Goal: Task Accomplishment & Management: Complete application form

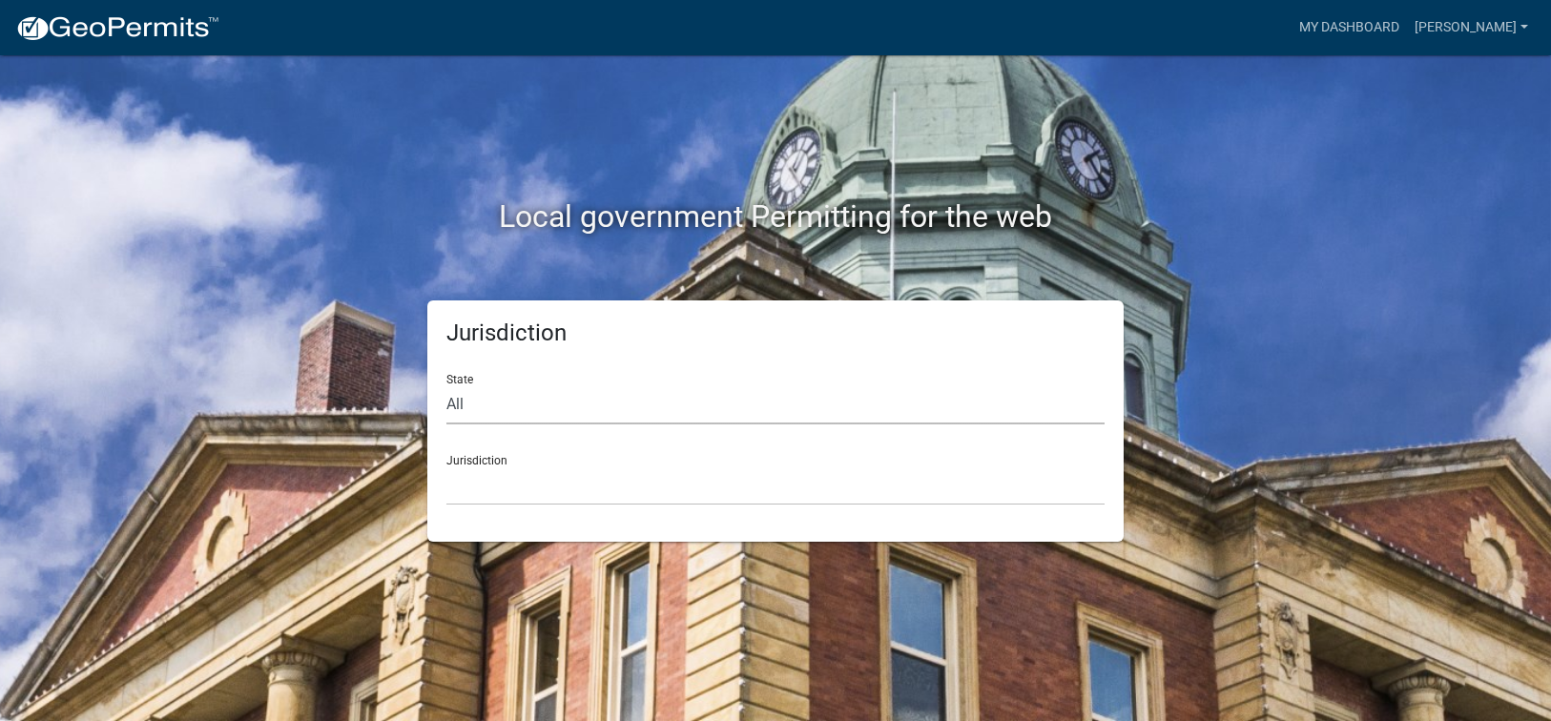
click at [499, 412] on select "All [US_STATE] [US_STATE] [US_STATE] [US_STATE] [US_STATE] [US_STATE] [US_STATE…" at bounding box center [775, 404] width 658 height 39
select select "[US_STATE]"
click at [446, 385] on select "All [US_STATE] [US_STATE] [US_STATE] [US_STATE] [US_STATE] [US_STATE] [US_STATE…" at bounding box center [775, 404] width 658 height 39
click at [485, 492] on select "[GEOGRAPHIC_DATA], [US_STATE][PERSON_NAME][GEOGRAPHIC_DATA], [US_STATE][PERSON_…" at bounding box center [775, 485] width 658 height 39
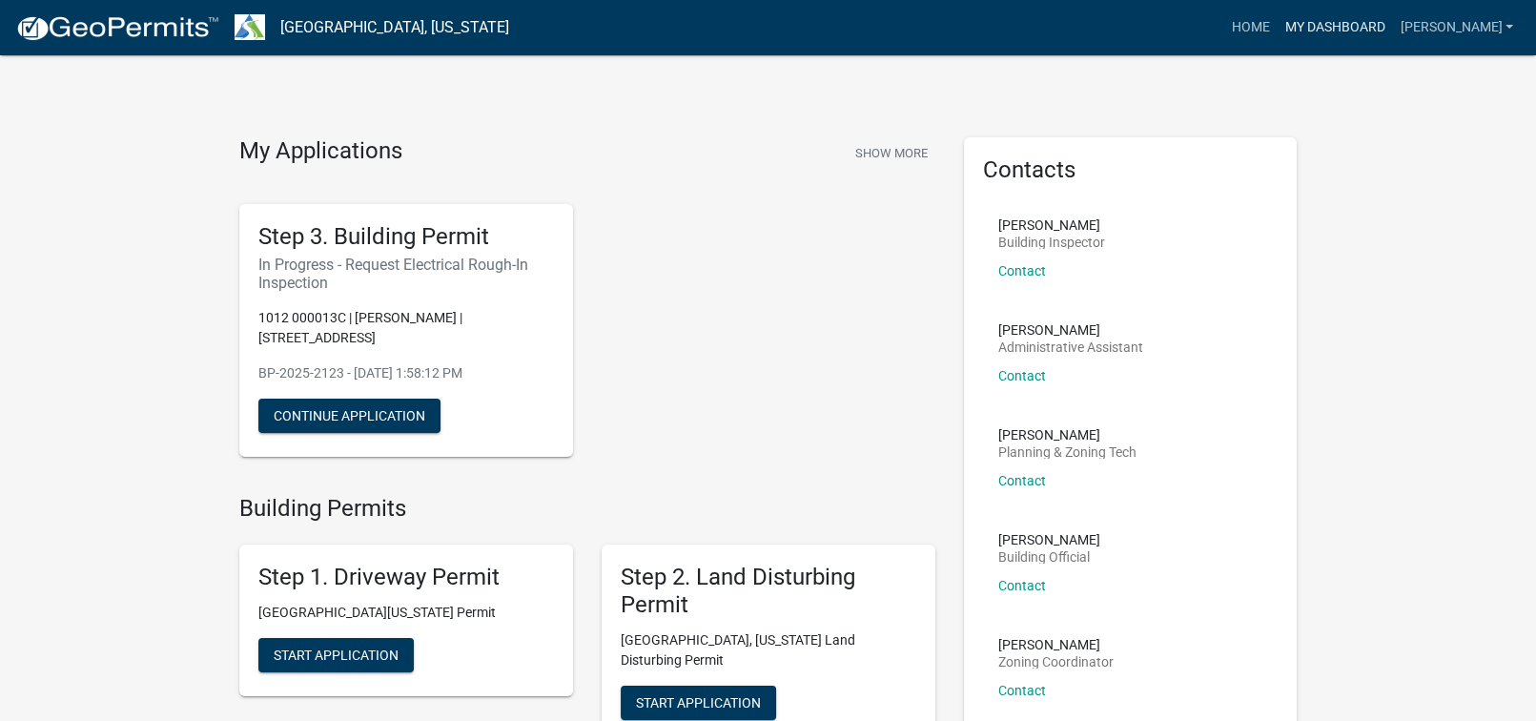
click at [1392, 20] on link "My Dashboard" at bounding box center [1334, 28] width 115 height 36
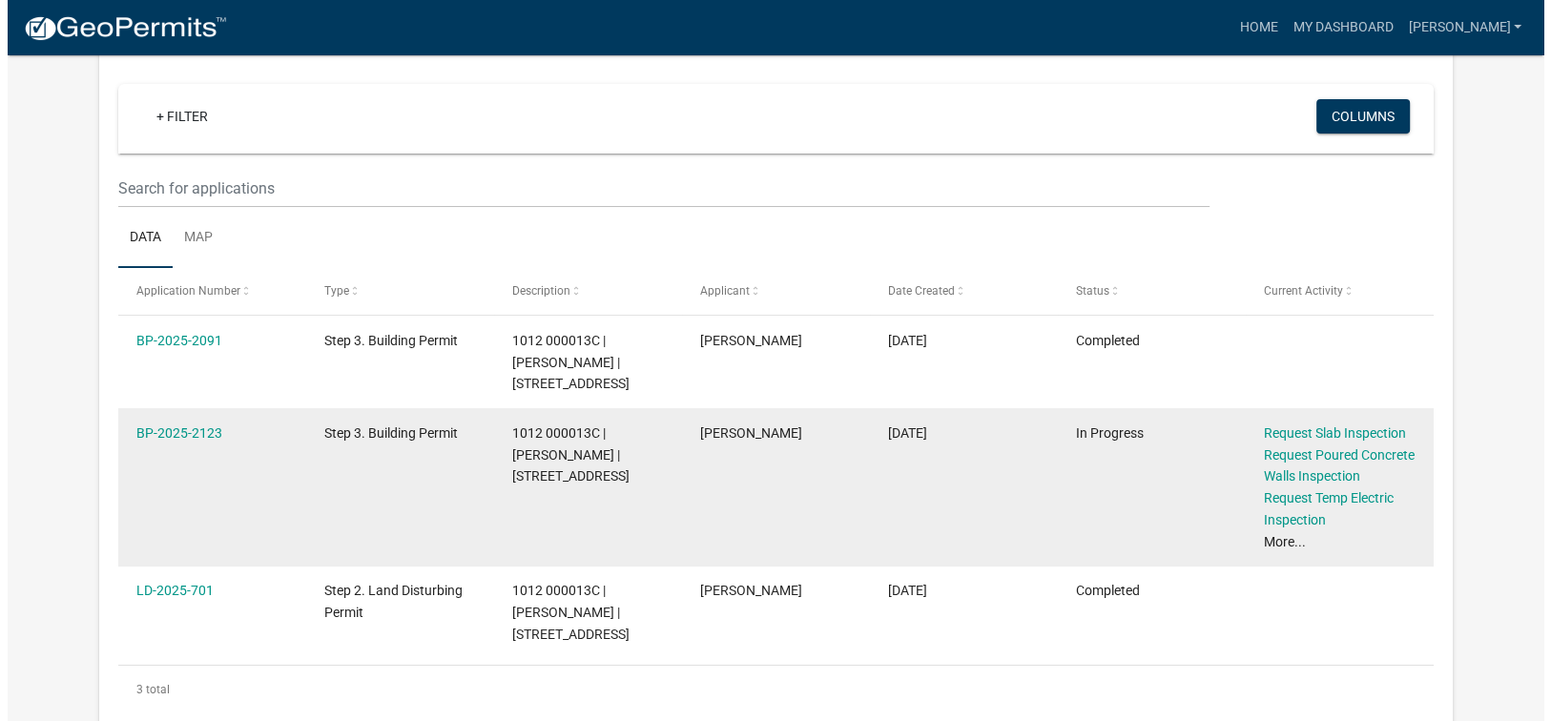
scroll to position [157, 0]
click at [1277, 538] on link "More..." at bounding box center [1277, 541] width 42 height 15
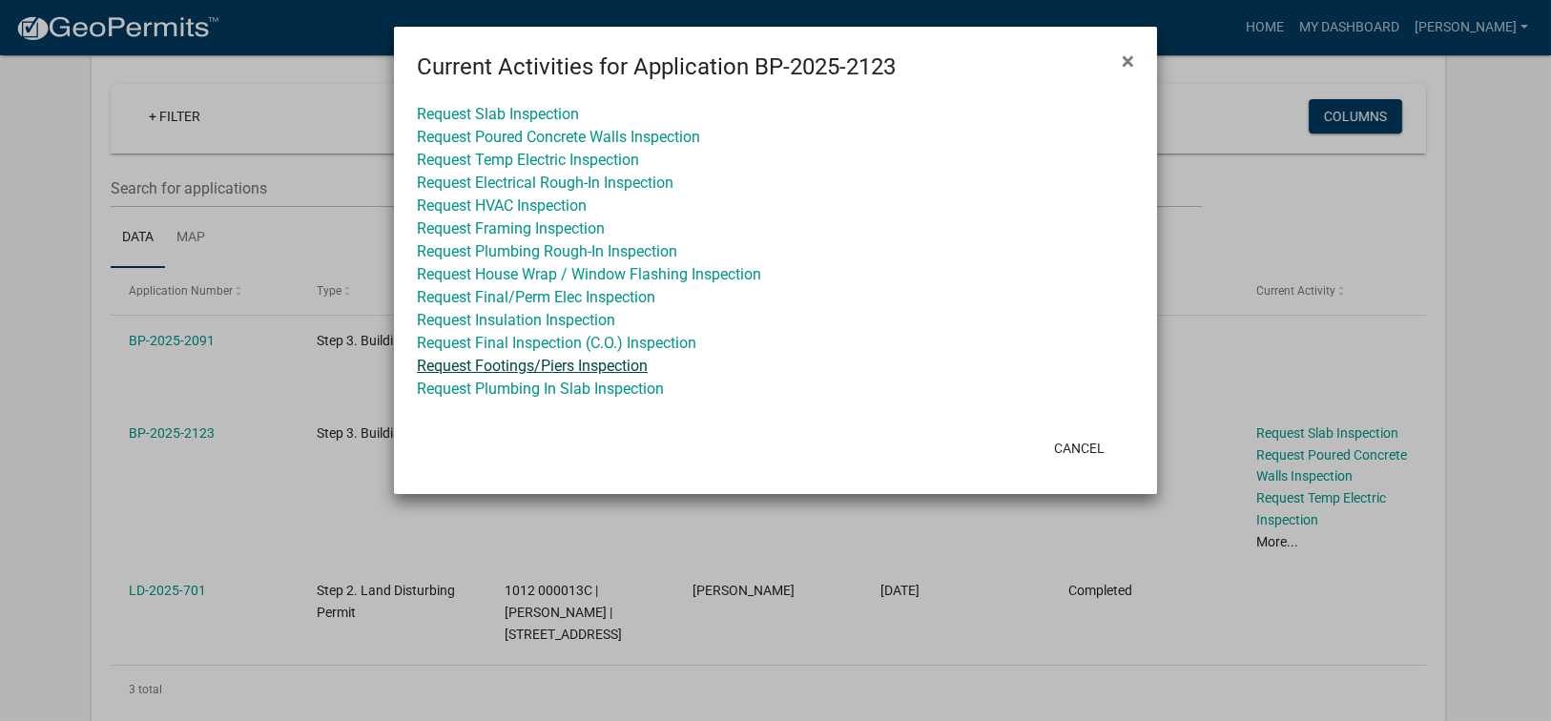
click at [466, 366] on link "Request Footings/Piers Inspection" at bounding box center [532, 366] width 231 height 18
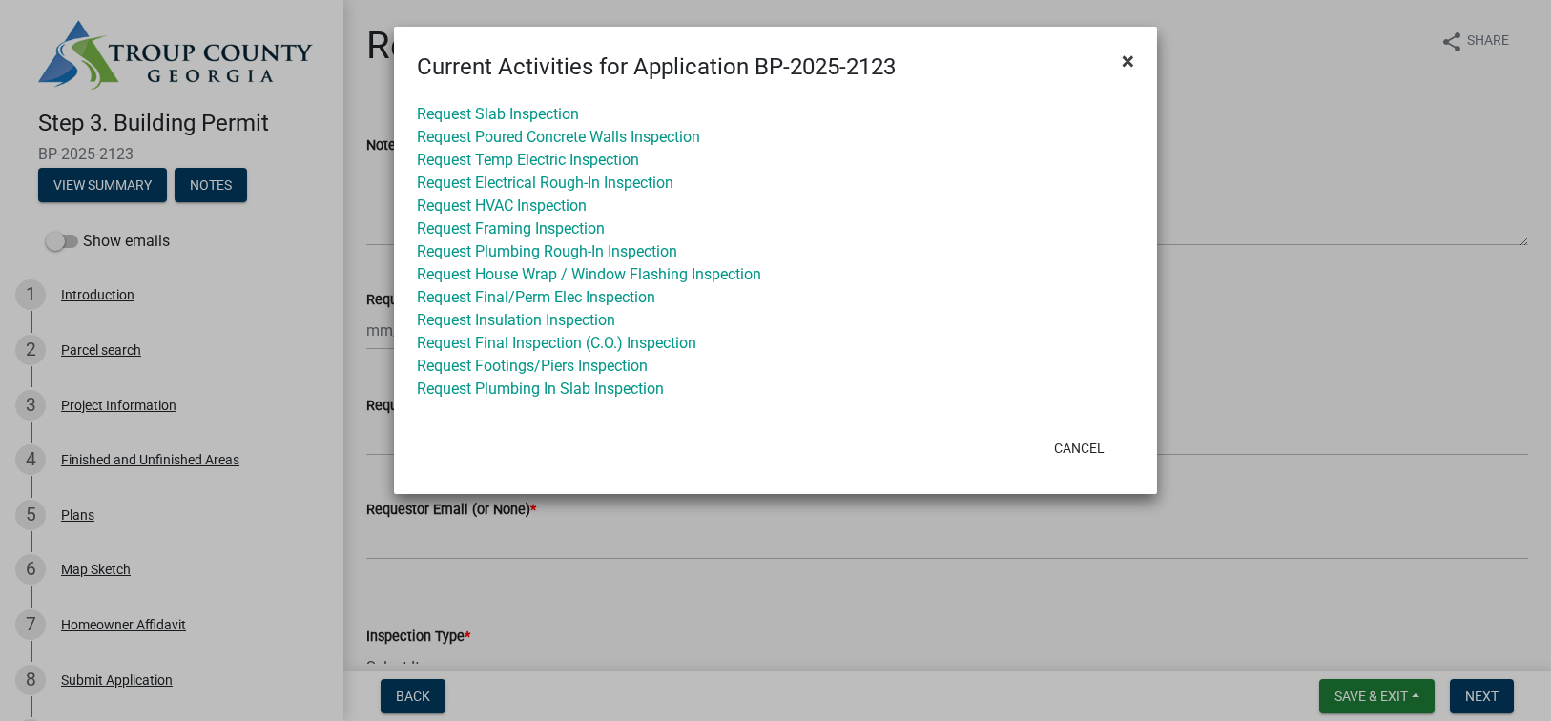
click at [1122, 60] on span "×" at bounding box center [1127, 61] width 12 height 27
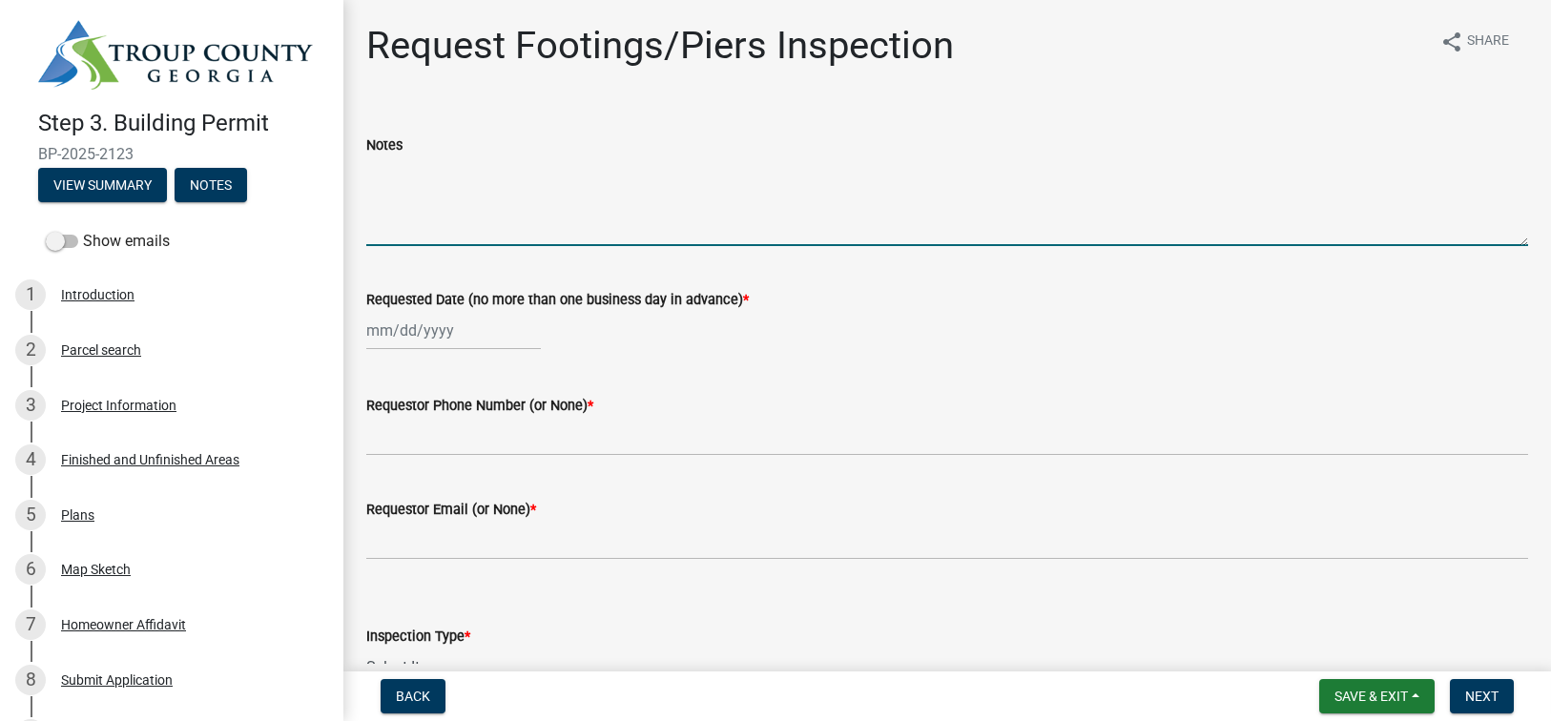
drag, startPoint x: 431, startPoint y: 236, endPoint x: 745, endPoint y: 231, distance: 313.8
click at [432, 236] on textarea "Notes" at bounding box center [947, 201] width 1162 height 90
type textarea "Footings are poured. Requesting to start forming up for walls [DATE]."
select select "10"
select select "2025"
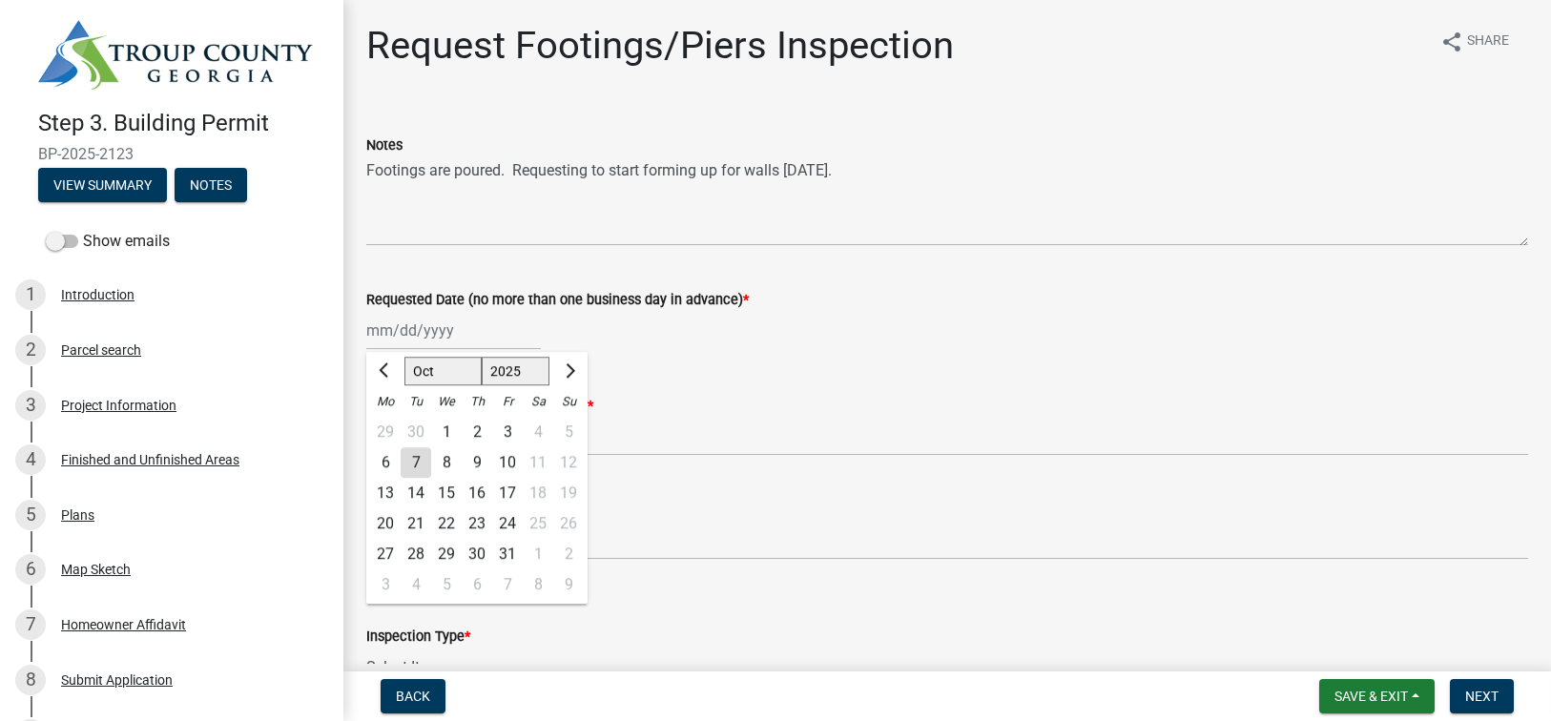
click at [403, 326] on div "[PERSON_NAME] Feb Mar Apr [PERSON_NAME][DATE] Oct Nov [DATE] 1526 1527 1528 152…" at bounding box center [453, 330] width 175 height 39
click at [417, 461] on div "7" at bounding box center [416, 462] width 31 height 31
type input "[DATE]"
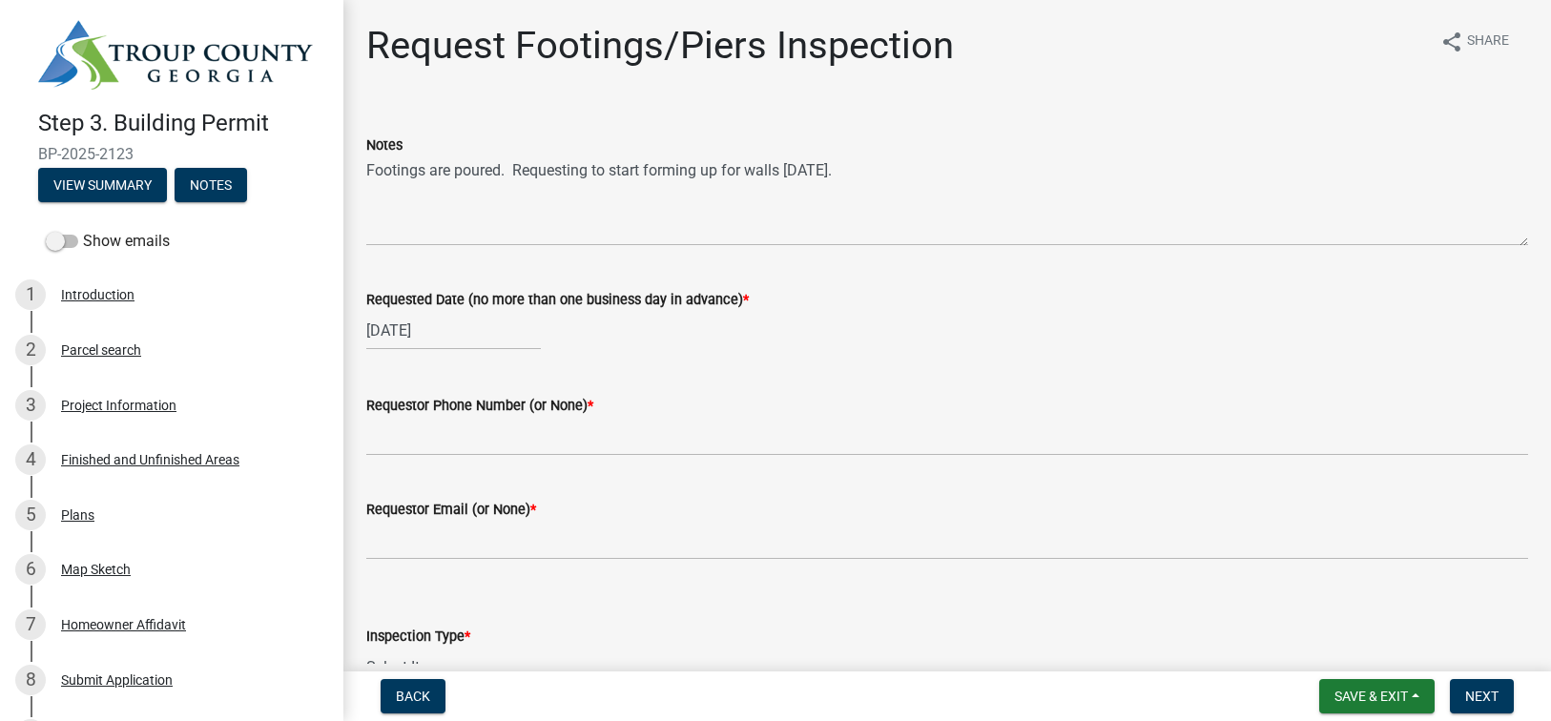
select select "10"
select select "2025"
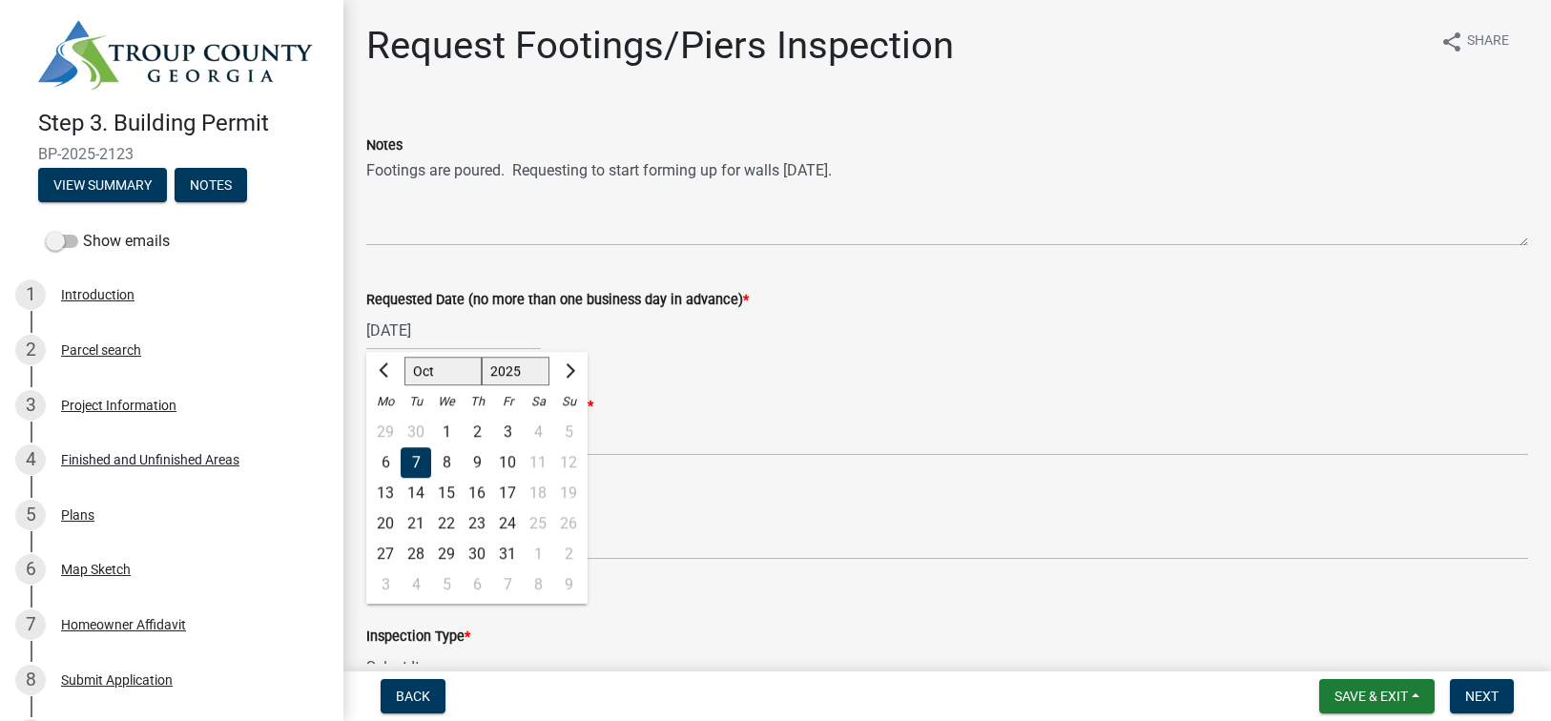
drag, startPoint x: 459, startPoint y: 329, endPoint x: 366, endPoint y: 330, distance: 92.5
click at [366, 330] on input "[DATE]" at bounding box center [453, 330] width 175 height 39
click at [439, 463] on div "8" at bounding box center [446, 462] width 31 height 31
type input "[DATE]"
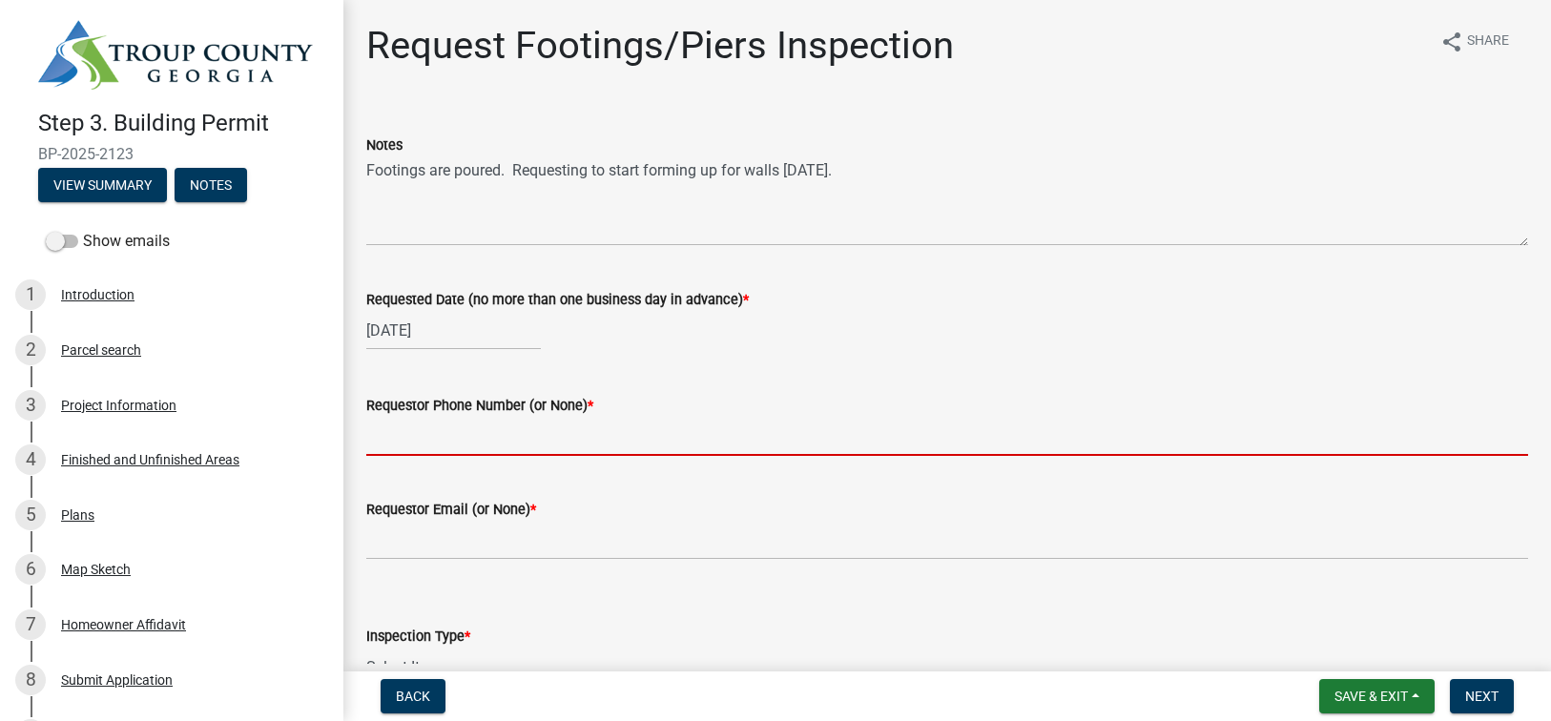
drag, startPoint x: 386, startPoint y: 431, endPoint x: 430, endPoint y: 442, distance: 45.1
click at [386, 431] on input "Requestor Phone Number (or None) *" at bounding box center [947, 436] width 1162 height 39
click at [442, 442] on input "Requestor Phone Number (or None) *" at bounding box center [947, 436] width 1162 height 39
type input "6783788829"
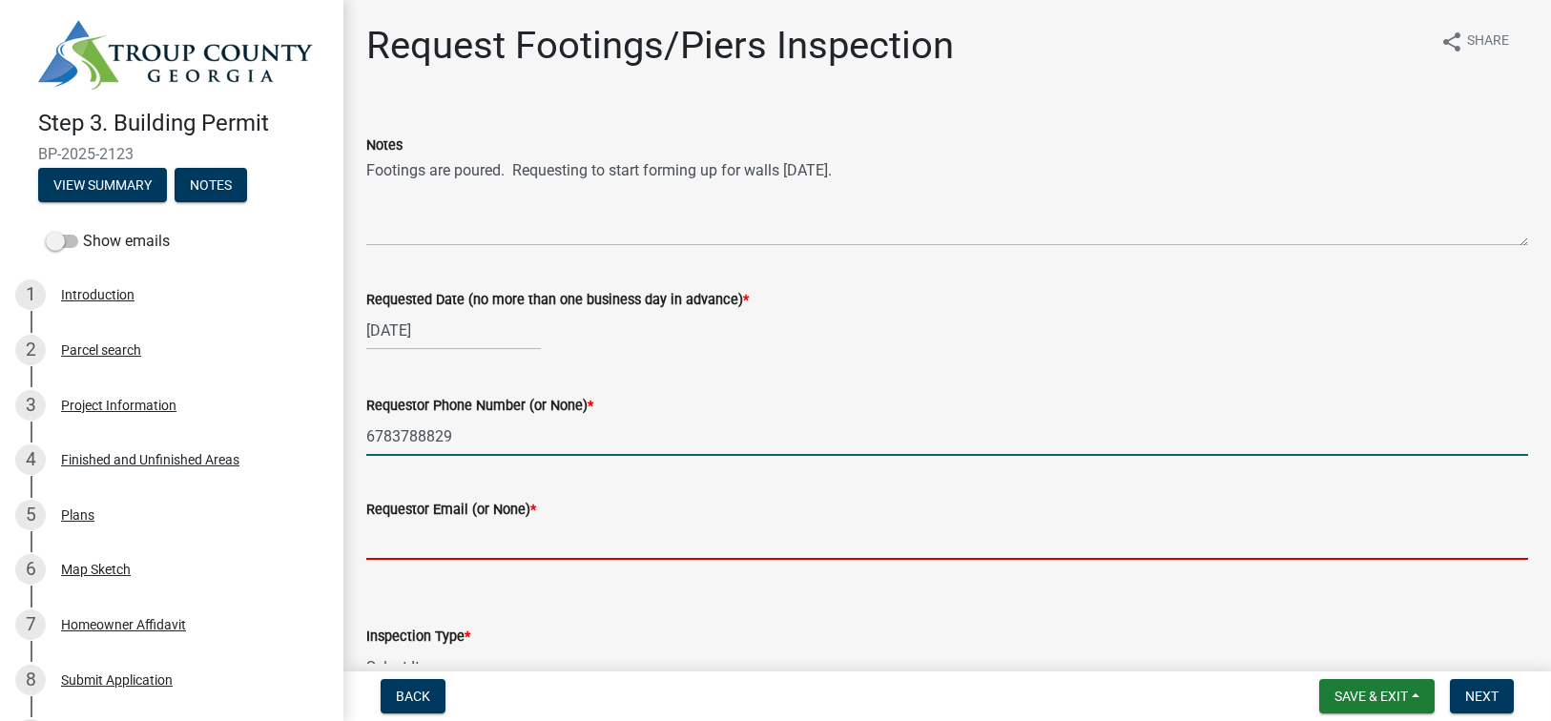
type input "[EMAIL_ADDRESS][DOMAIN_NAME]"
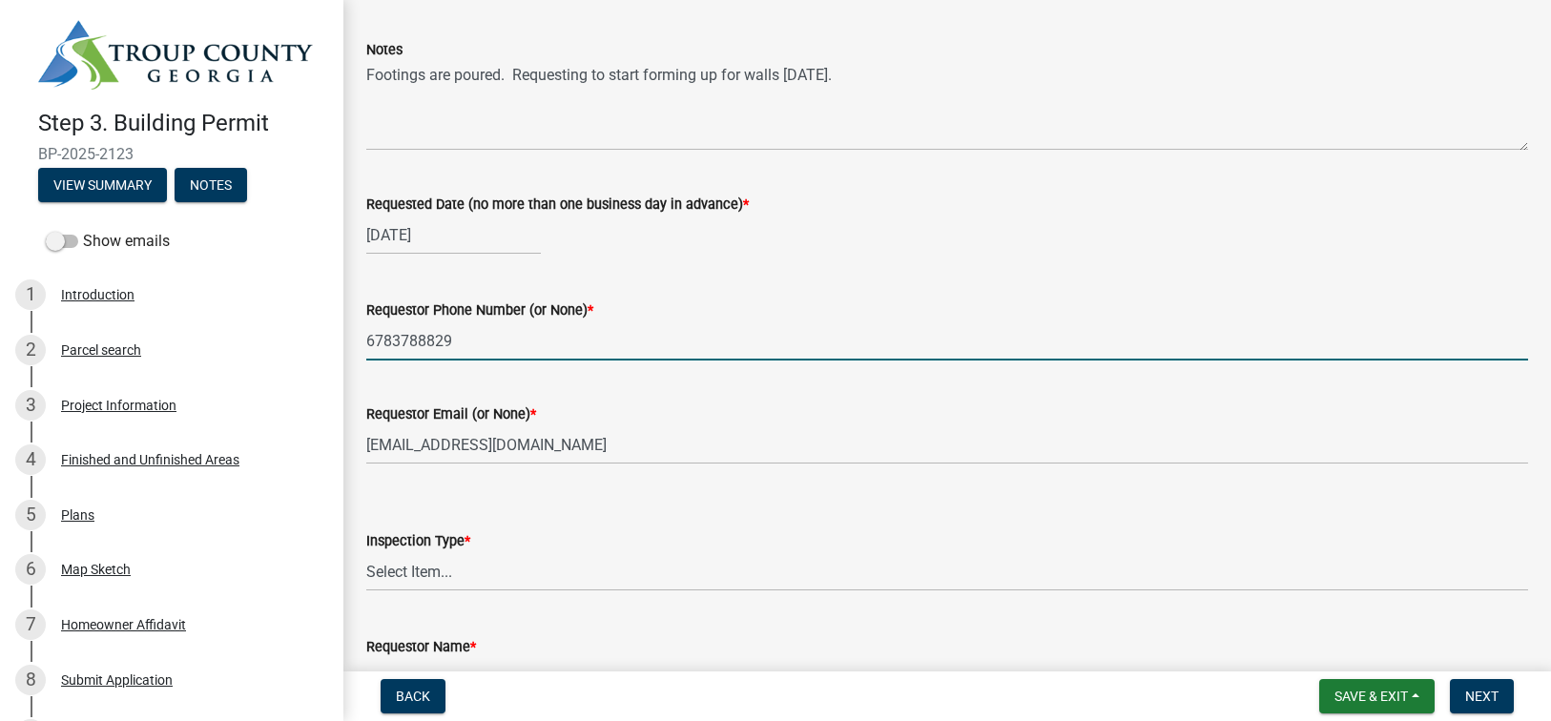
scroll to position [191, 0]
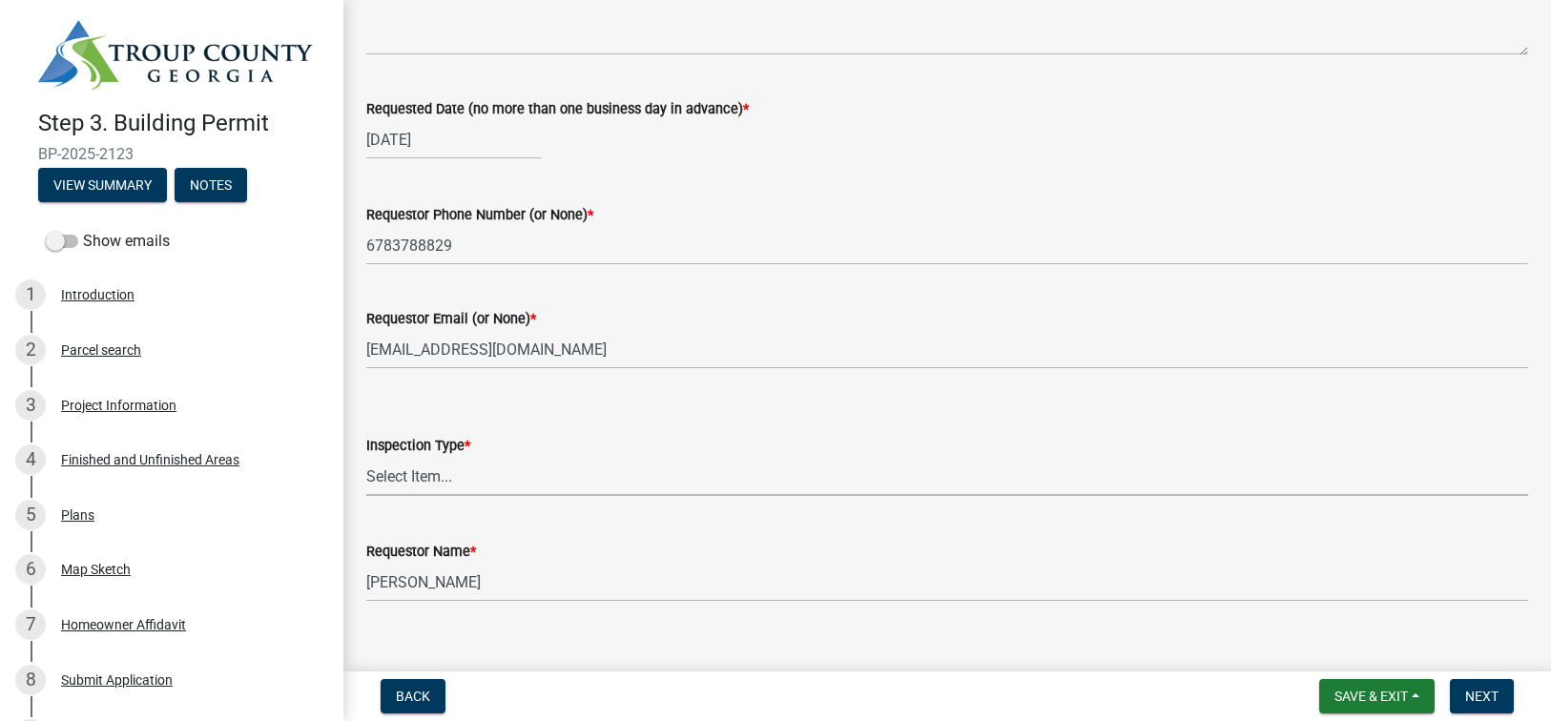
click at [418, 481] on select "Select Item... Footings/Piers" at bounding box center [947, 476] width 1162 height 39
click at [366, 457] on select "Select Item... Footings/Piers" at bounding box center [947, 476] width 1162 height 39
select select "c3b24c34-84dc-4df5-998e-4aae79418446"
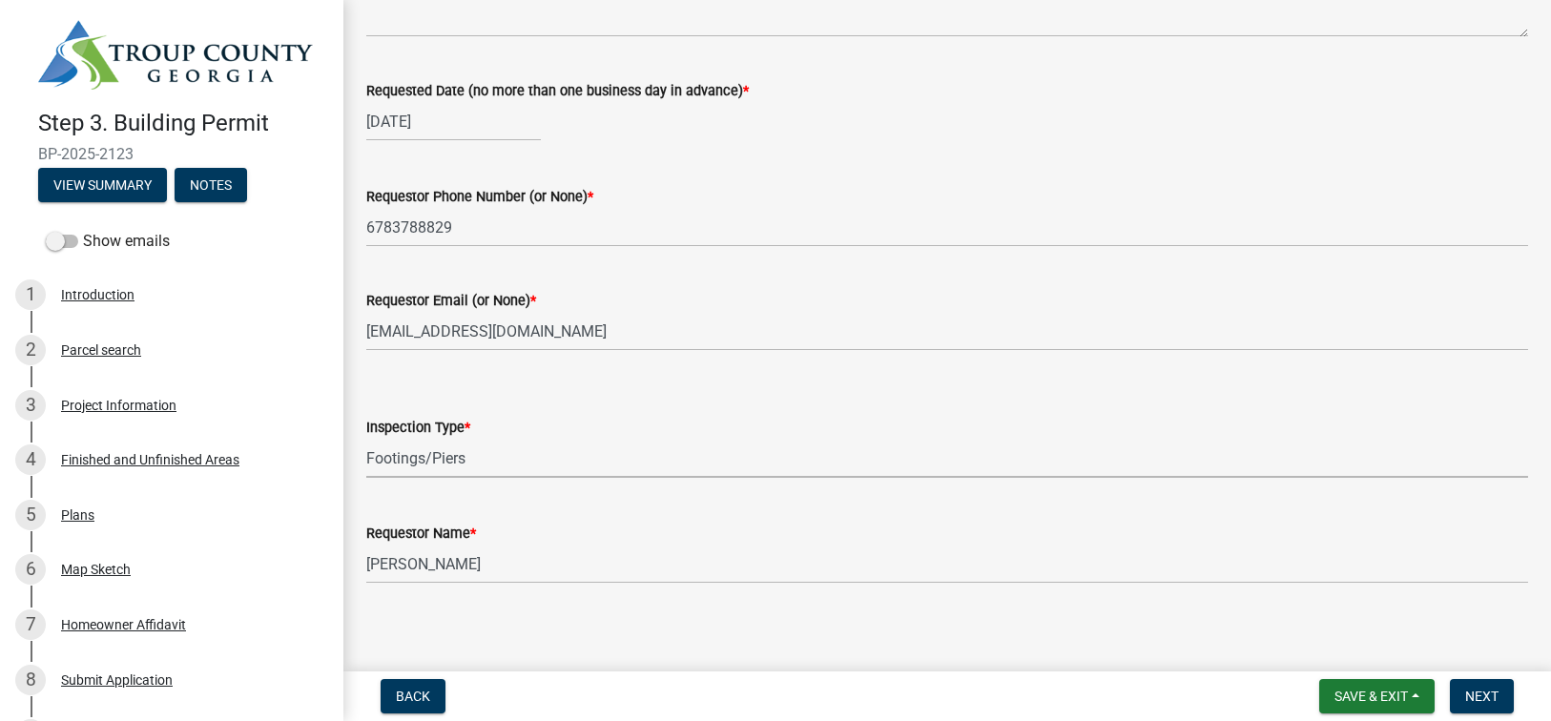
scroll to position [217, 0]
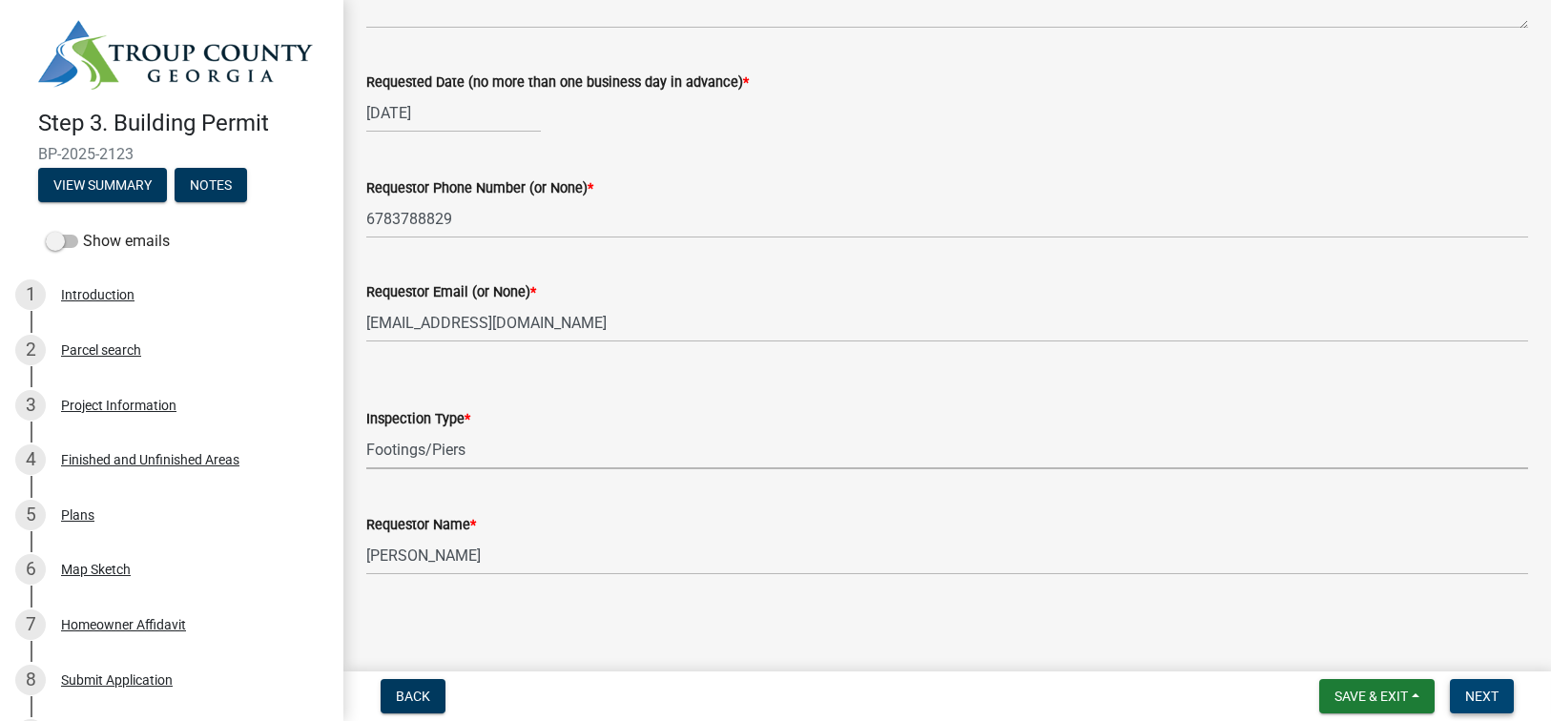
click at [1479, 699] on span "Next" at bounding box center [1481, 696] width 33 height 15
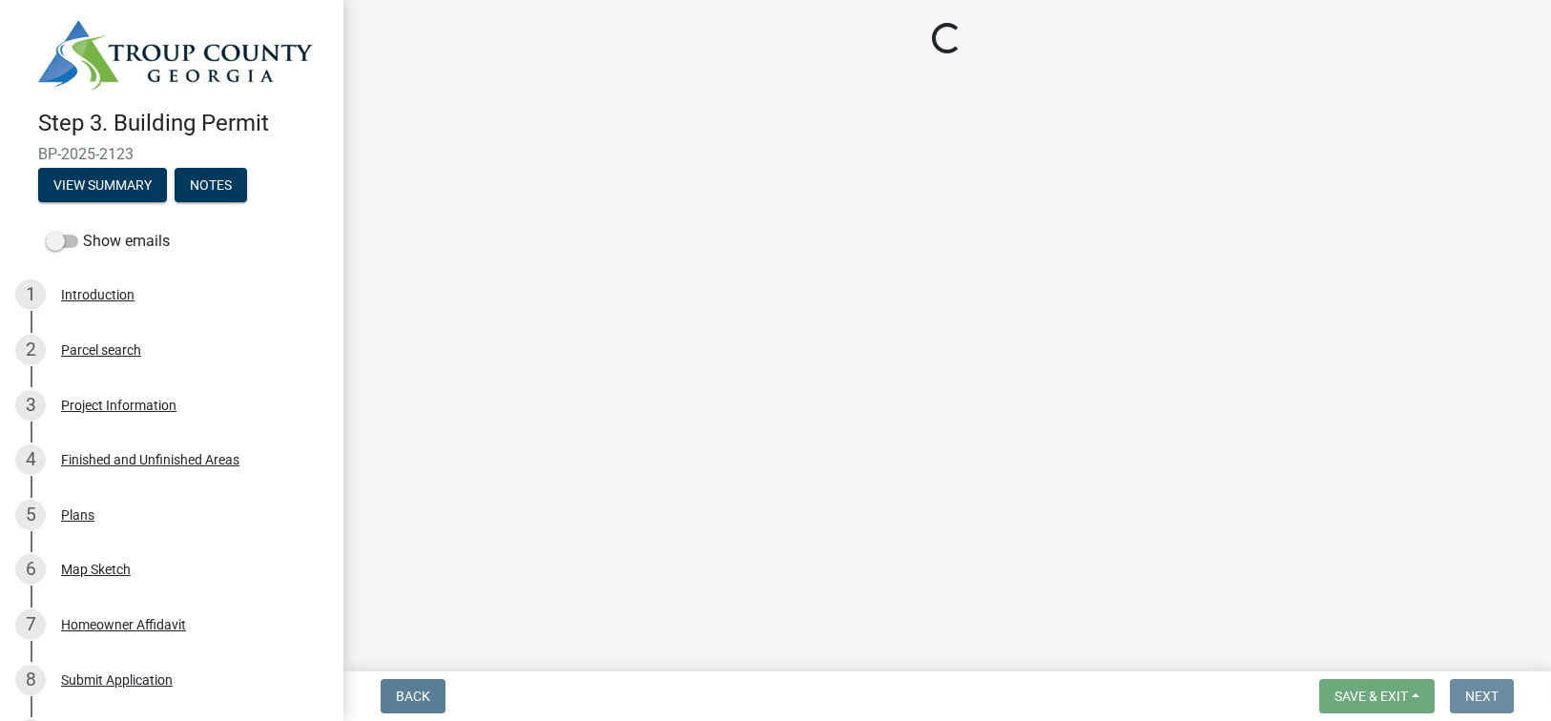
scroll to position [0, 0]
